Goal: Communication & Community: Answer question/provide support

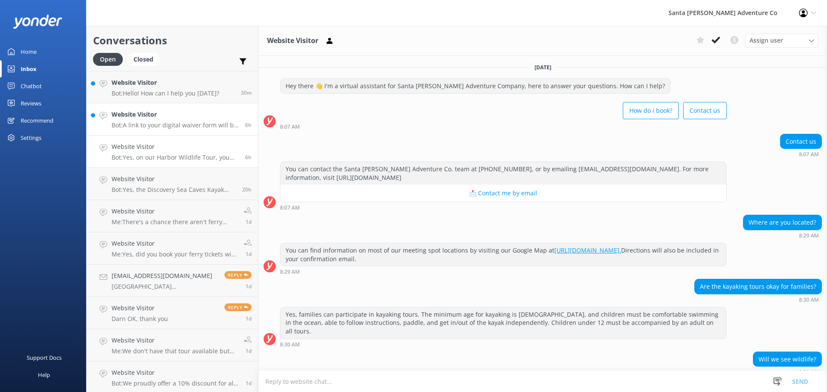
scroll to position [37, 0]
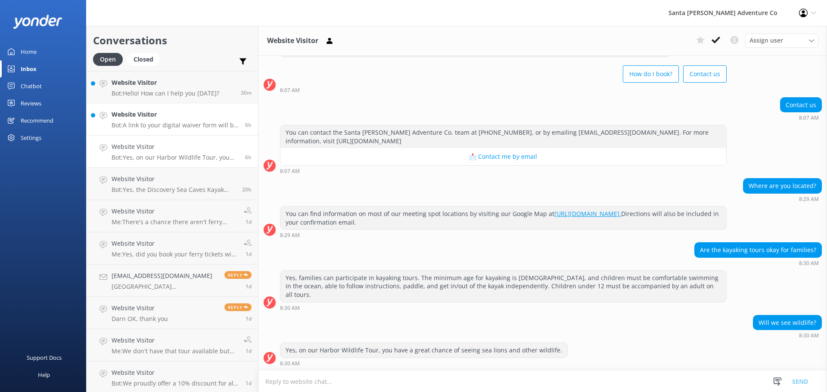
drag, startPoint x: 0, startPoint y: 0, endPoint x: 129, endPoint y: 117, distance: 174.1
click at [129, 117] on h4 "Website Visitor" at bounding box center [175, 114] width 127 height 9
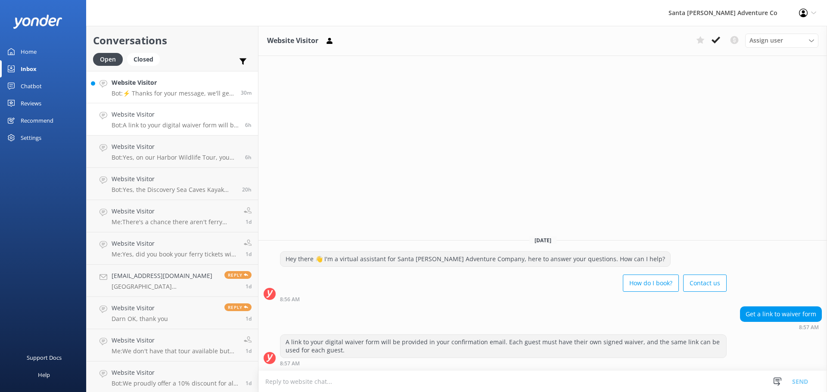
click at [129, 94] on p "Bot: ⚡ Thanks for your message, we'll get back to you as soon as we can. You're…" at bounding box center [173, 94] width 123 height 8
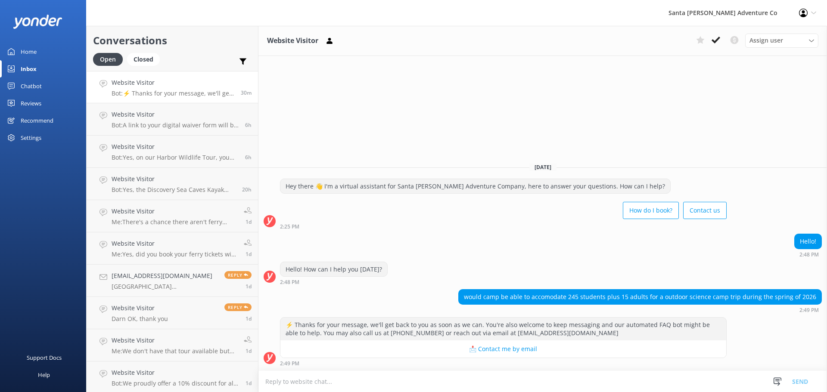
click at [331, 382] on textarea at bounding box center [542, 381] width 568 height 21
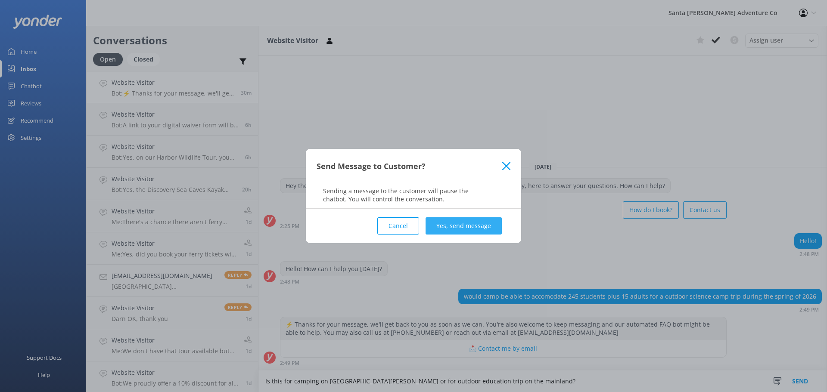
type textarea "Is this for camping on [GEOGRAPHIC_DATA][PERSON_NAME] or for outdoor education …"
click at [466, 227] on button "Yes, send message" at bounding box center [464, 225] width 76 height 17
